Goal: Task Accomplishment & Management: Manage account settings

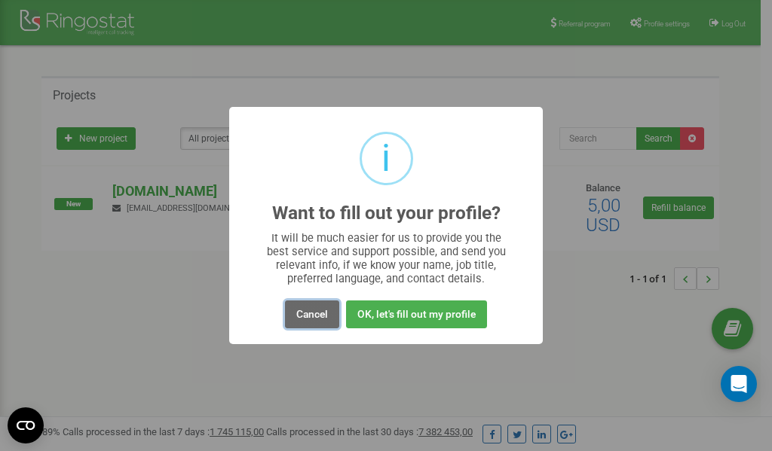
click at [317, 316] on button "Cancel" at bounding box center [312, 315] width 54 height 28
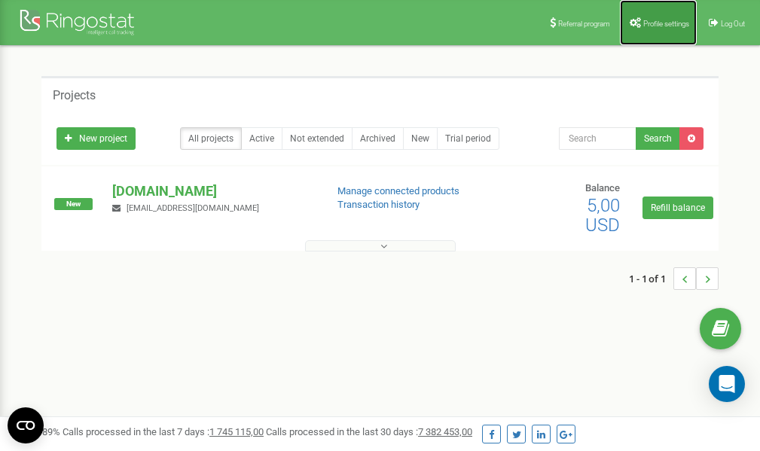
click at [653, 24] on span "Profile settings" at bounding box center [667, 24] width 46 height 8
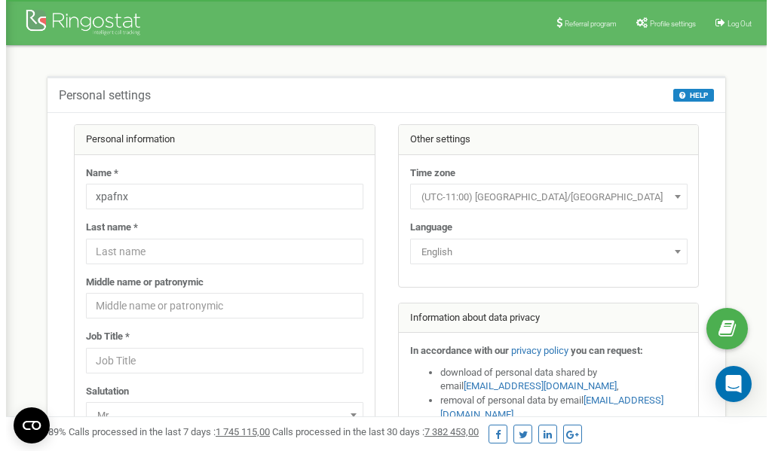
scroll to position [75, 0]
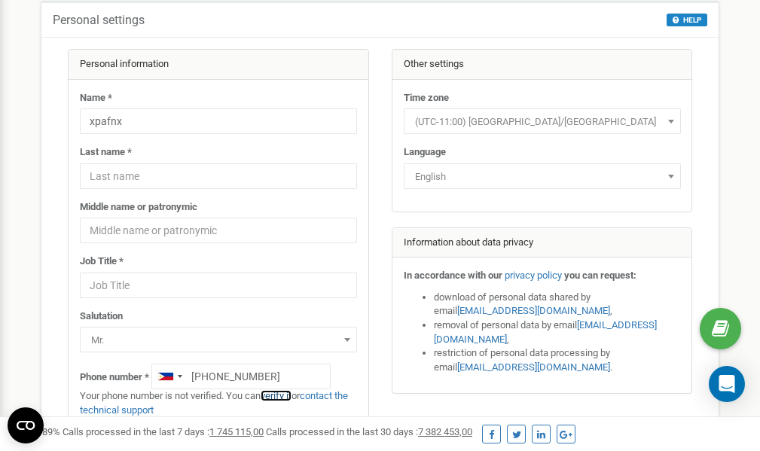
click at [283, 394] on link "verify it" at bounding box center [276, 395] width 31 height 11
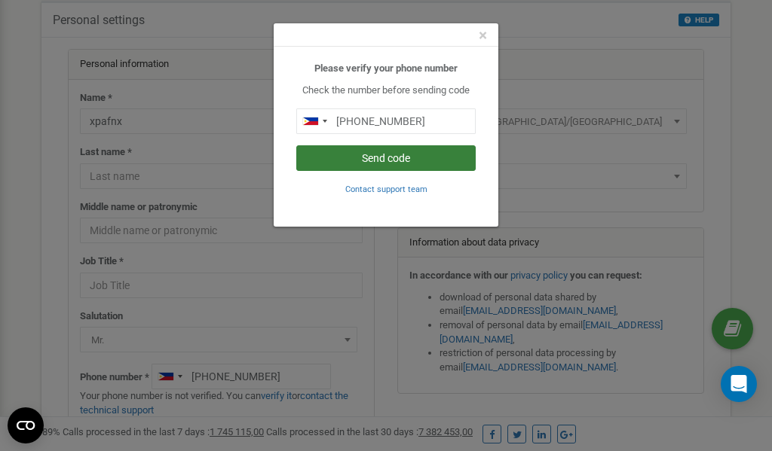
click at [389, 160] on button "Send code" at bounding box center [385, 158] width 179 height 26
